Goal: Task Accomplishment & Management: Complete application form

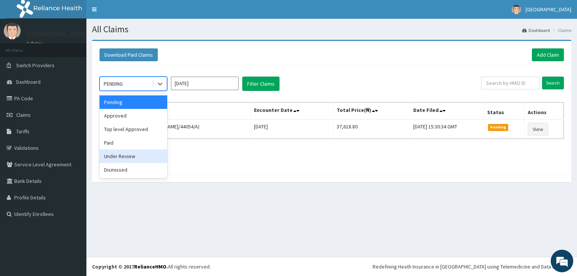
click at [126, 157] on div "Under Review" at bounding box center [133, 156] width 68 height 14
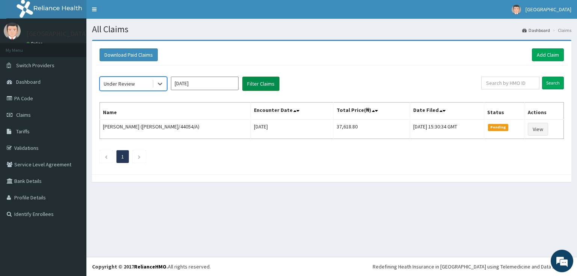
click at [255, 83] on button "Filter Claims" at bounding box center [260, 84] width 37 height 14
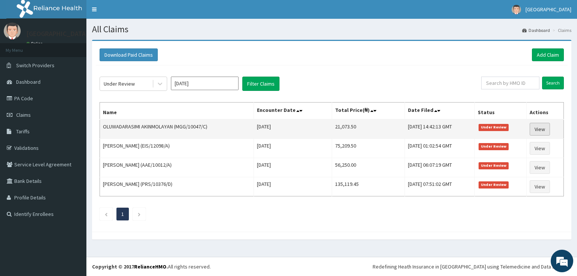
click at [538, 130] on link "View" at bounding box center [539, 129] width 20 height 13
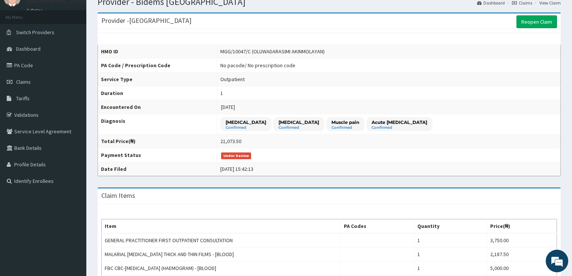
scroll to position [30, 0]
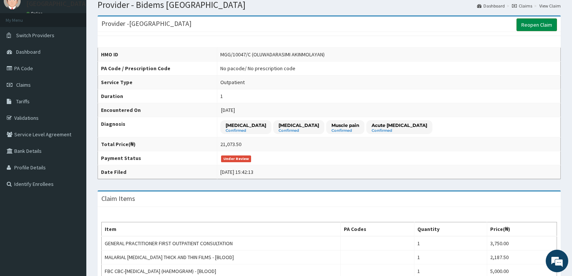
click at [527, 24] on link "Reopen Claim" at bounding box center [537, 24] width 41 height 13
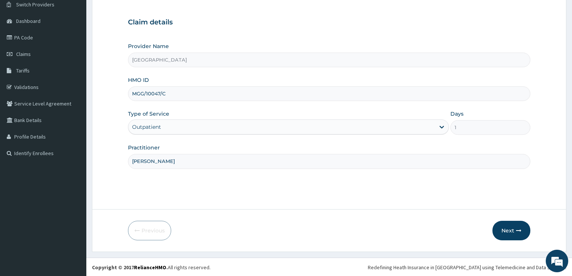
scroll to position [61, 0]
click at [500, 229] on button "Next" at bounding box center [512, 230] width 38 height 20
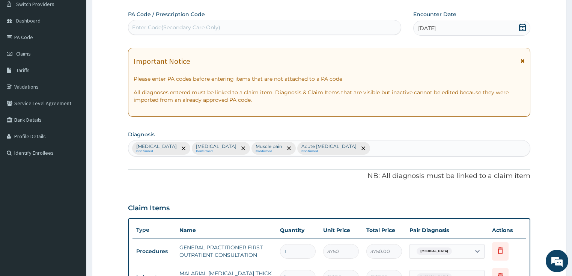
click at [193, 28] on div "Enter Code(Secondary Care Only)" at bounding box center [176, 28] width 88 height 8
paste input "PA/BEF645"
type input "PA/BEF645"
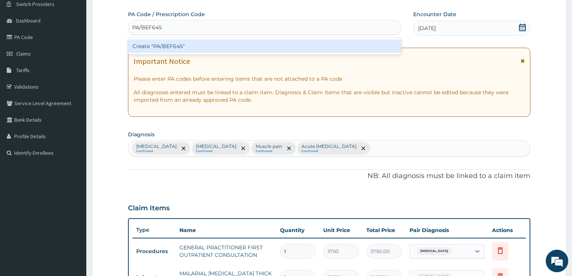
click at [194, 45] on div "Create "PA/BEF645"" at bounding box center [264, 46] width 273 height 14
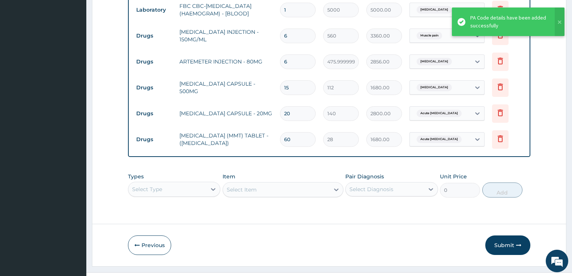
scroll to position [0, 0]
click at [287, 138] on input "60" at bounding box center [298, 139] width 36 height 15
type input "3"
type input "84.00"
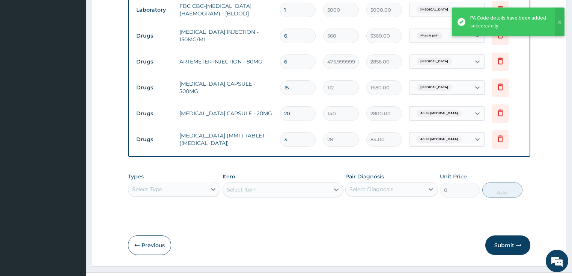
type input "30"
type input "840.00"
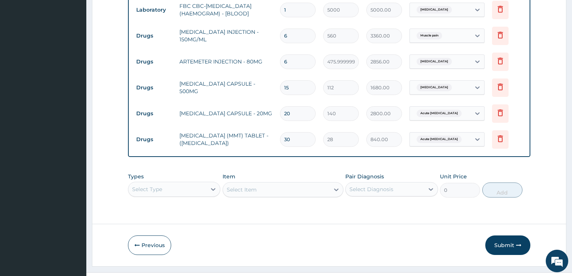
type input "30"
click at [286, 114] on input "20" at bounding box center [298, 113] width 36 height 15
type input "1"
type input "140.00"
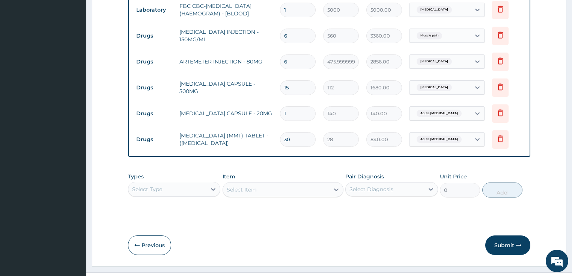
type input "10"
type input "1400.00"
type input "11"
type input "1540.00"
type input "12"
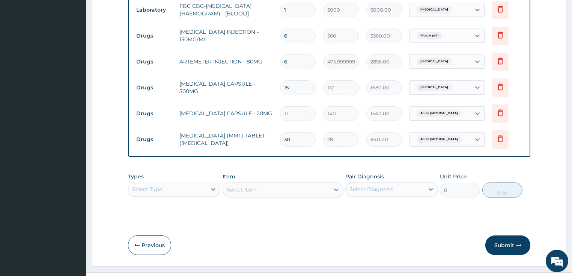
type input "1680.00"
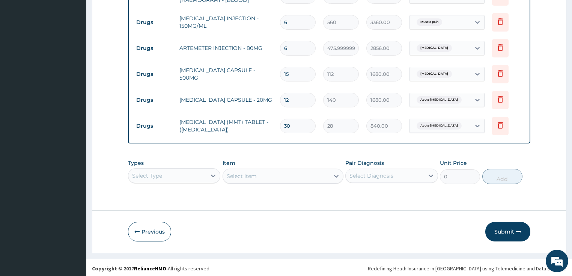
type input "12"
click at [500, 230] on button "Submit" at bounding box center [507, 232] width 45 height 20
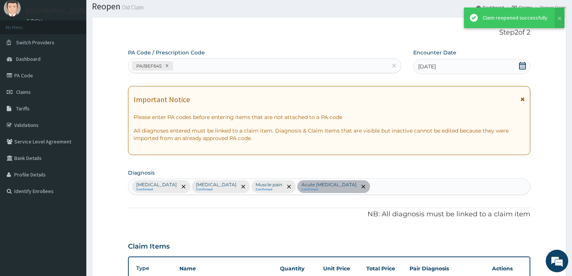
scroll to position [368, 0]
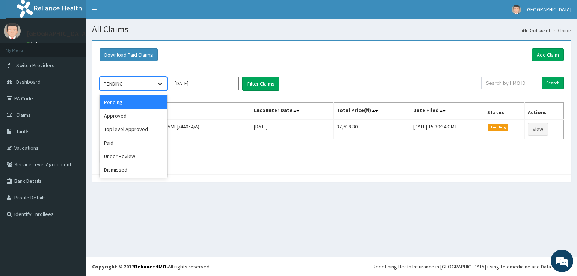
click at [163, 85] on icon at bounding box center [160, 84] width 8 height 8
click at [134, 155] on div "Under Review" at bounding box center [133, 156] width 68 height 14
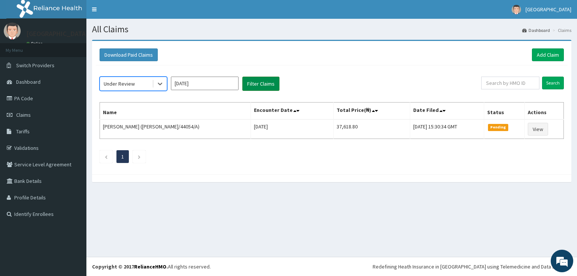
click at [267, 77] on button "Filter Claims" at bounding box center [260, 84] width 37 height 14
